Goal: Find specific page/section: Find specific page/section

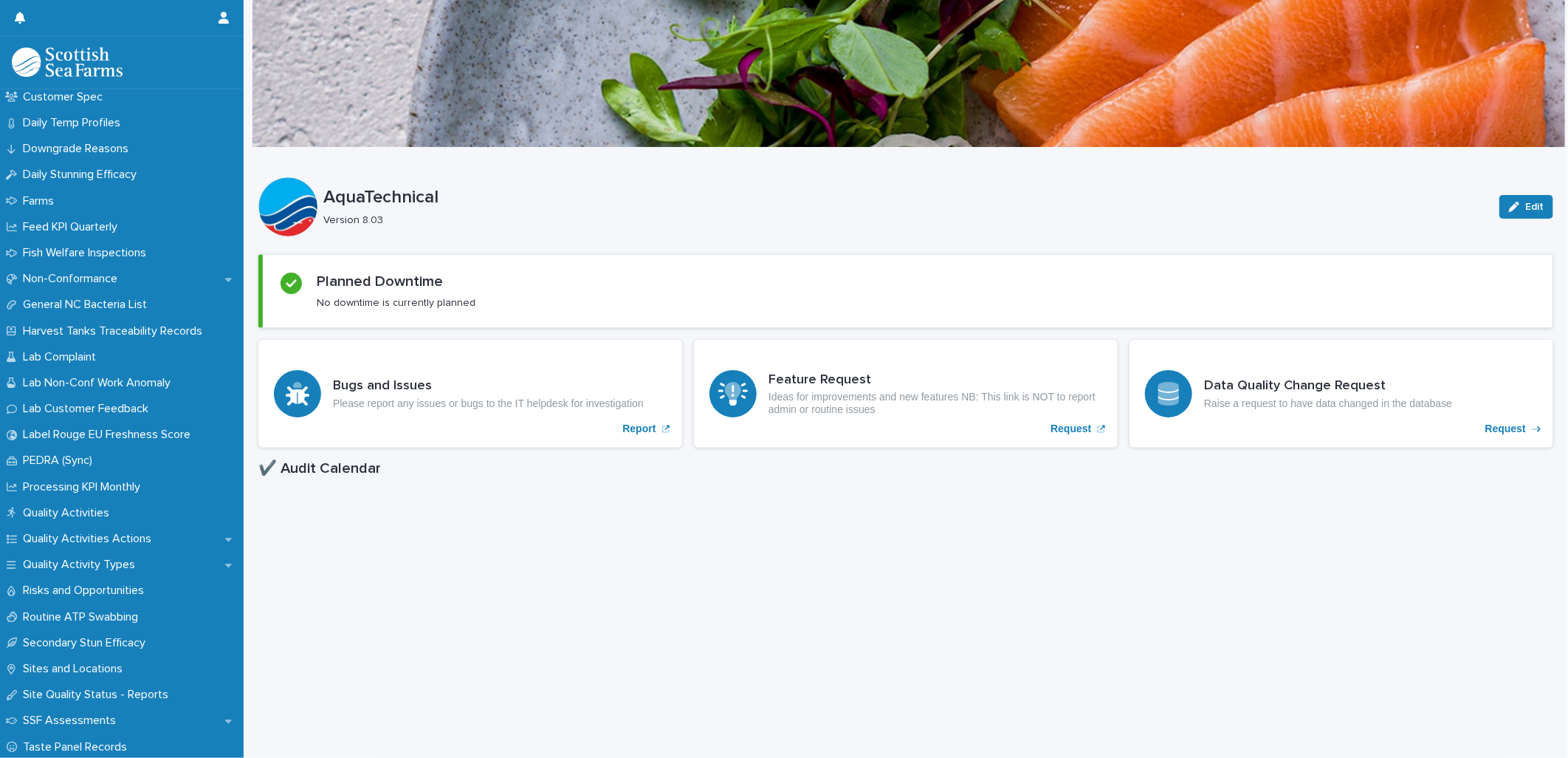
scroll to position [991, 0]
click at [117, 490] on p "Processing KPI Monthly" at bounding box center [84, 488] width 135 height 14
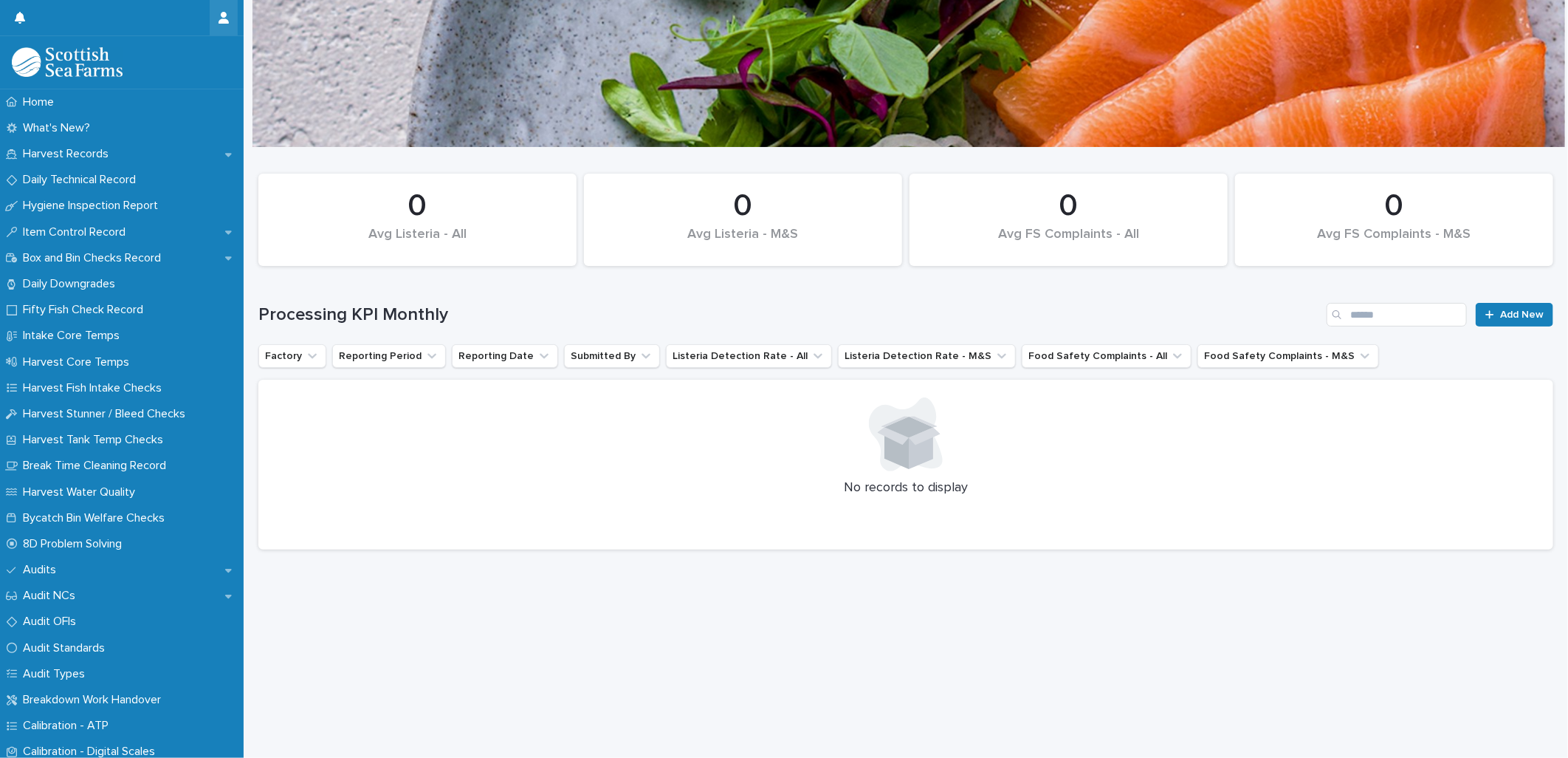
click at [222, 13] on icon "button" at bounding box center [223, 17] width 10 height 12
click at [222, 13] on div at bounding box center [784, 379] width 1568 height 758
click at [54, 68] on img at bounding box center [67, 62] width 110 height 29
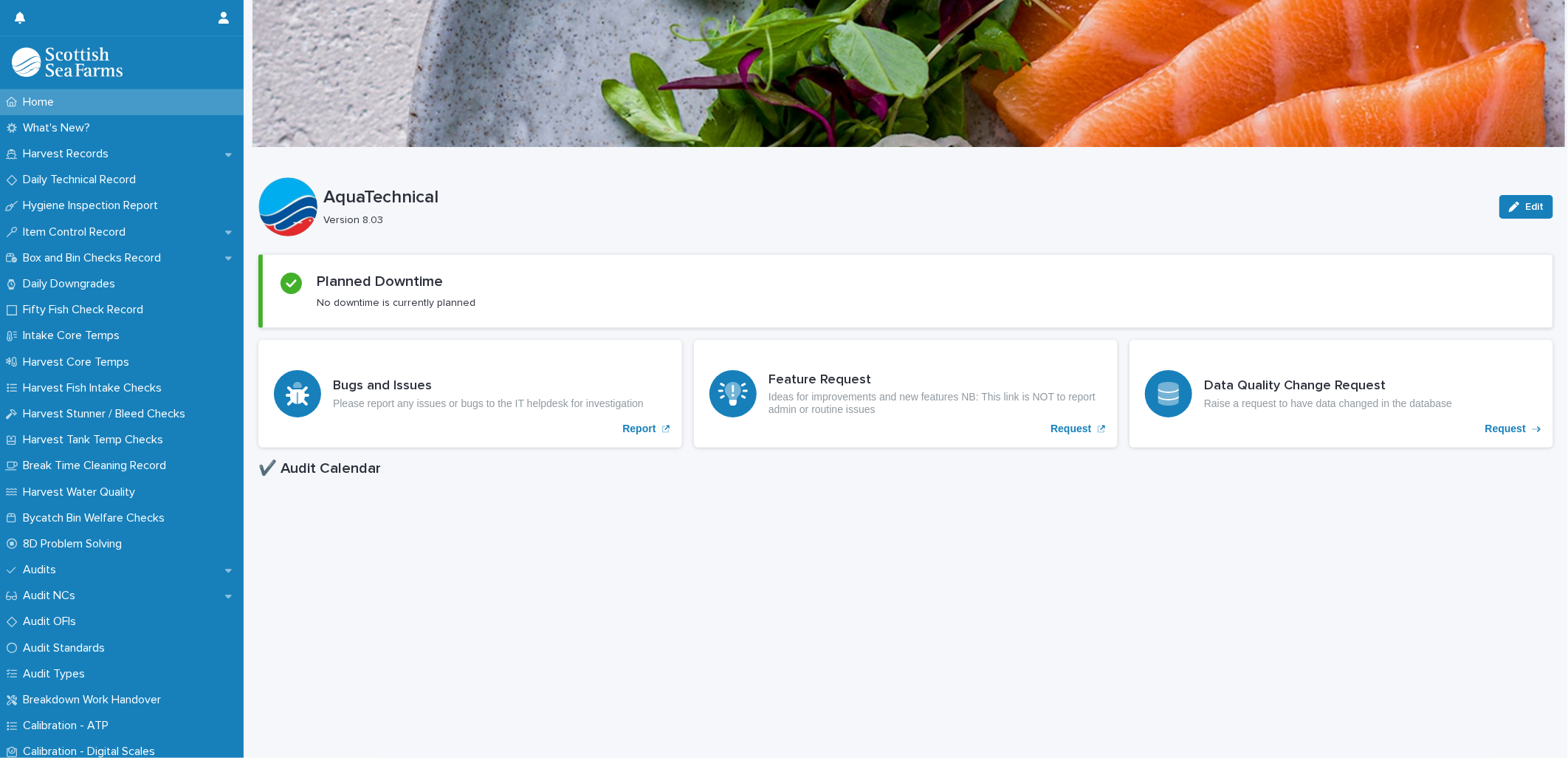
click at [0, 62] on html "Home What's New? Harvest Records Daily Technical Record Hygiene Inspection Repo…" at bounding box center [784, 379] width 1568 height 758
click at [19, 57] on img at bounding box center [67, 62] width 110 height 29
